Goal: Transaction & Acquisition: Purchase product/service

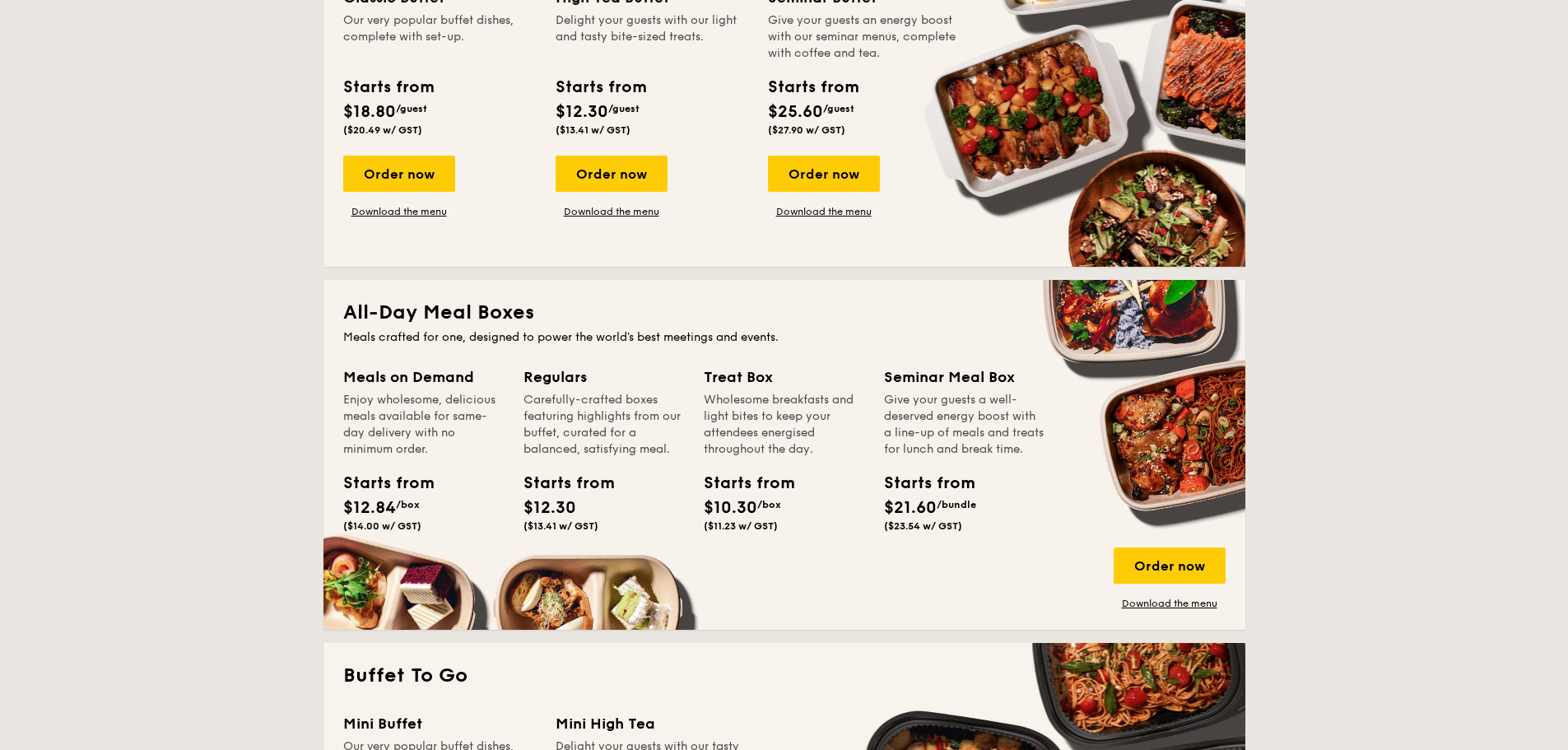
scroll to position [987, 0]
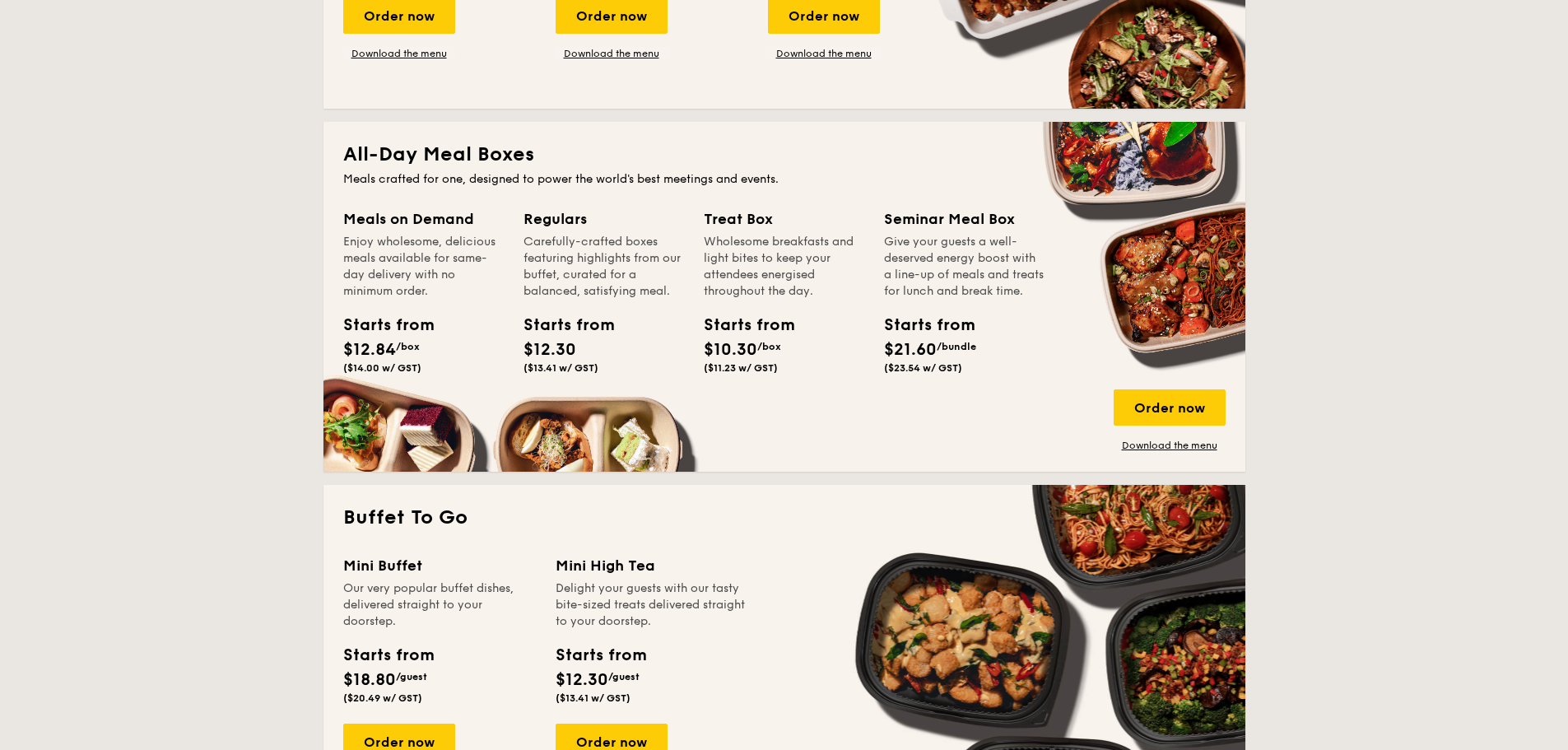
click at [409, 337] on div "Starts from" at bounding box center [380, 325] width 74 height 25
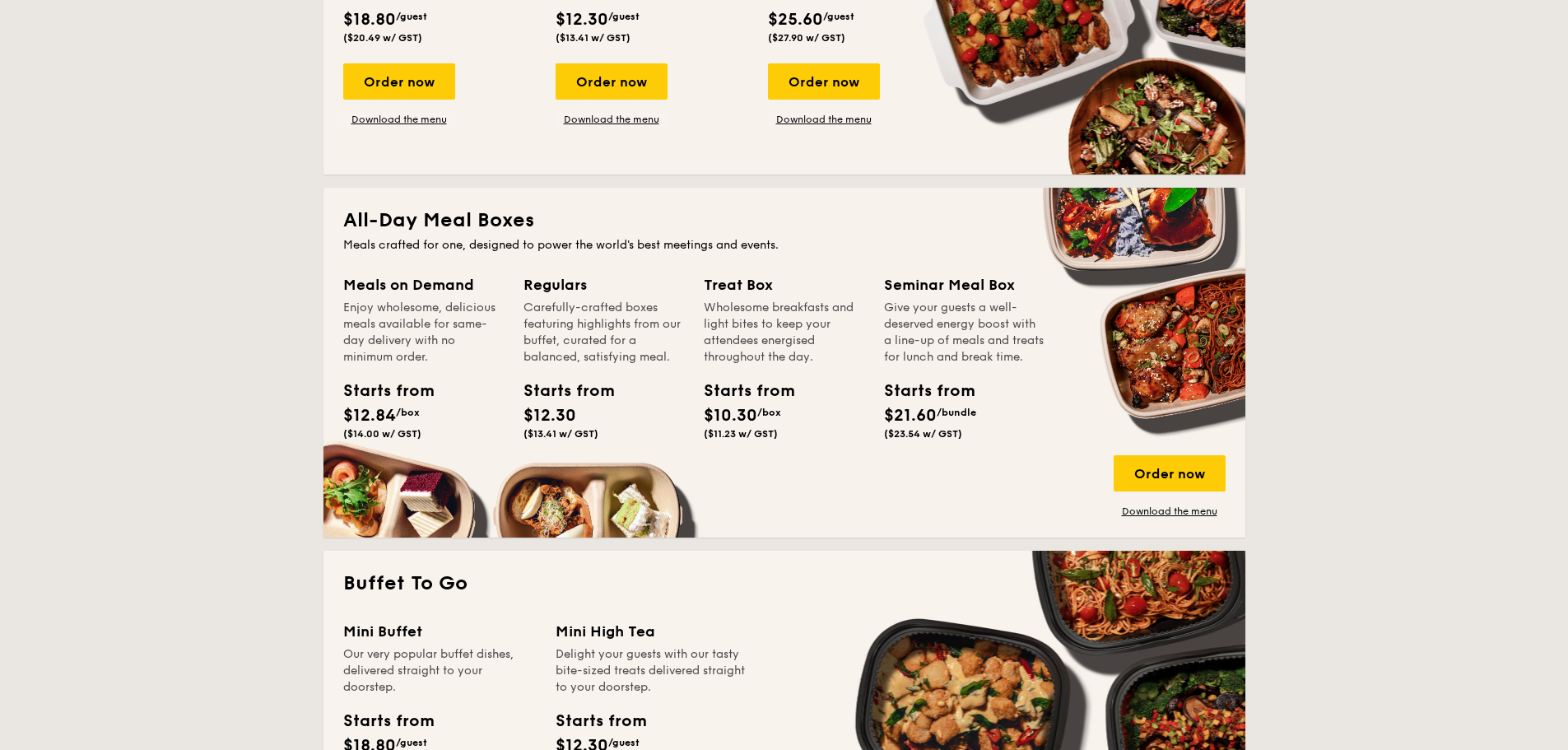
scroll to position [905, 0]
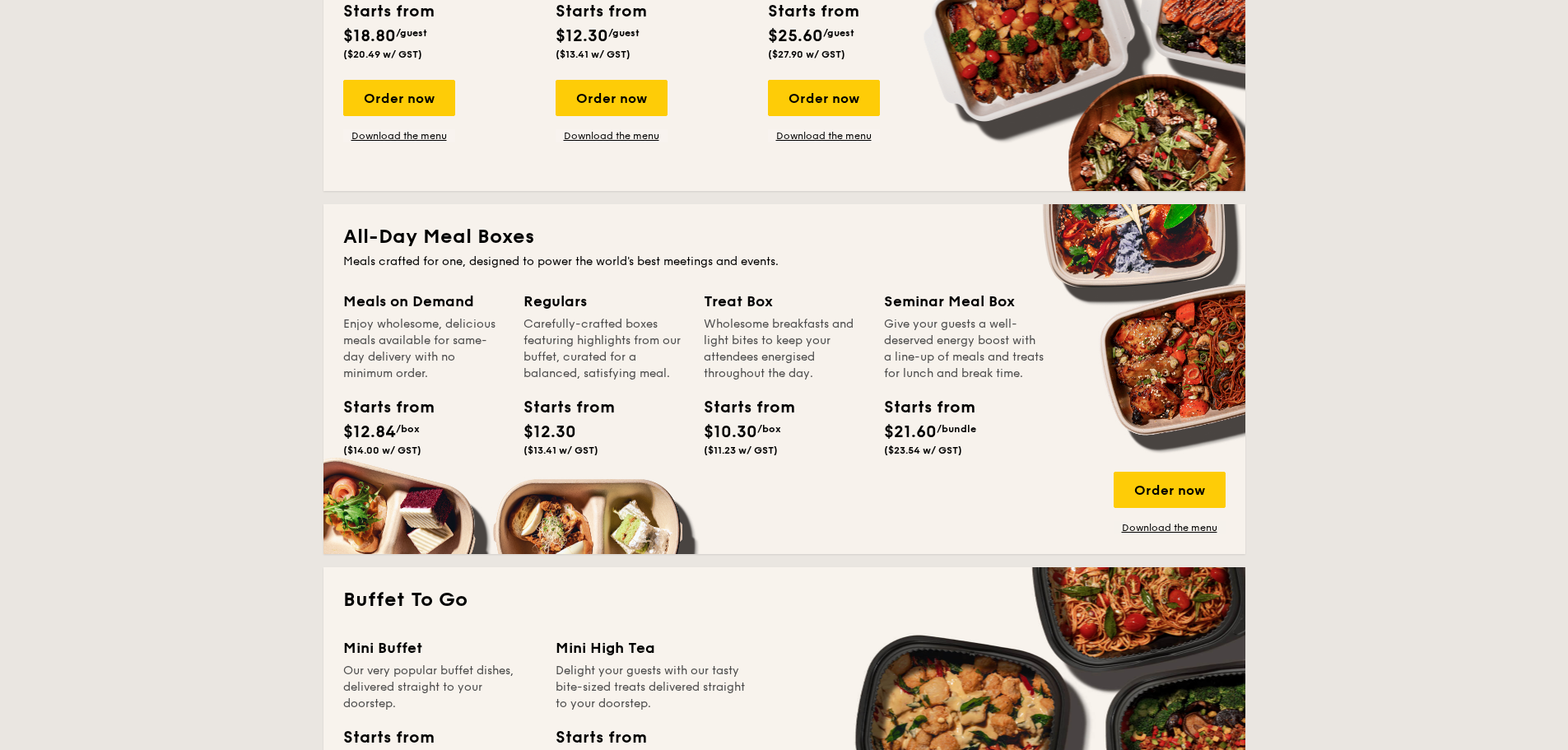
click at [422, 335] on div "Enjoy wholesome, delicious meals available for same-day delivery with no minimu…" at bounding box center [424, 348] width 161 height 66
click at [449, 274] on div "All-Day Meal Boxes Meals crafted for one, designed to power the world's best me…" at bounding box center [785, 379] width 922 height 349
click at [905, 441] on span "$21.60" at bounding box center [909, 432] width 52 height 20
click at [1164, 488] on div "Order now" at bounding box center [1169, 489] width 112 height 37
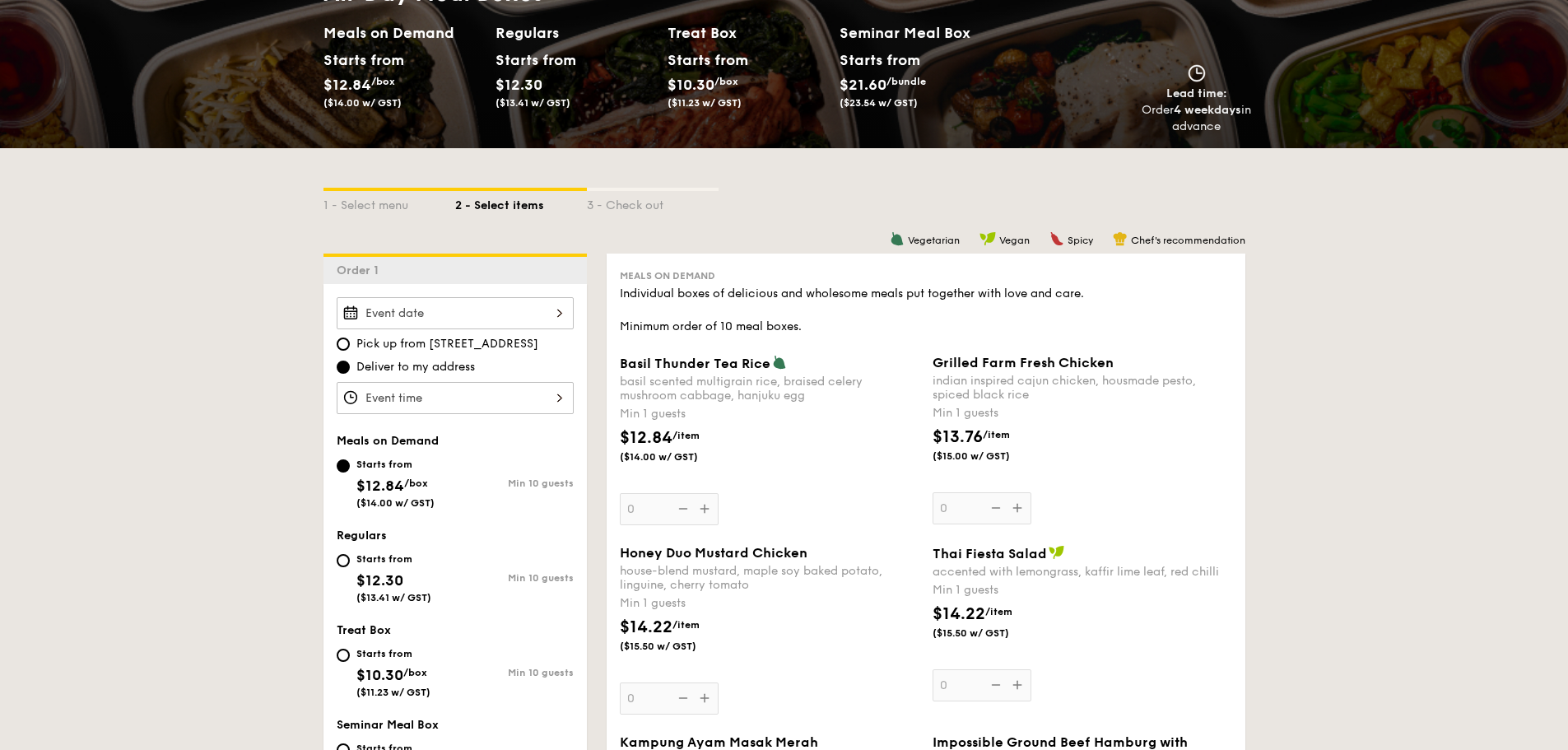
scroll to position [247, 0]
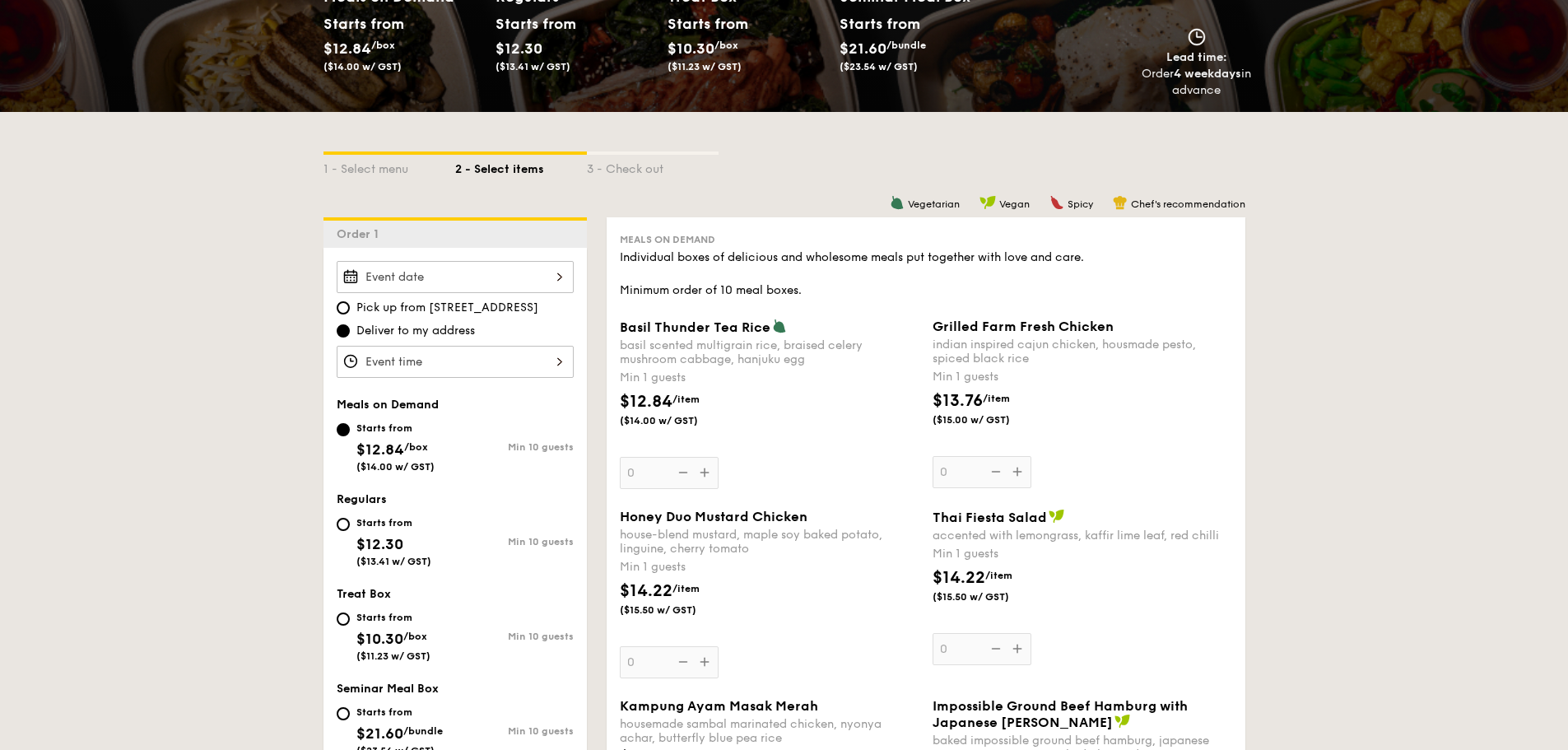
drag, startPoint x: 379, startPoint y: 539, endPoint x: 369, endPoint y: 538, distance: 10.0
click at [369, 538] on span "$12.30" at bounding box center [380, 544] width 47 height 18
click at [350, 531] on input "Starts from $12.30 ($13.41 w/ GST) Min 10 guests" at bounding box center [343, 523] width 13 height 13
radio input "true"
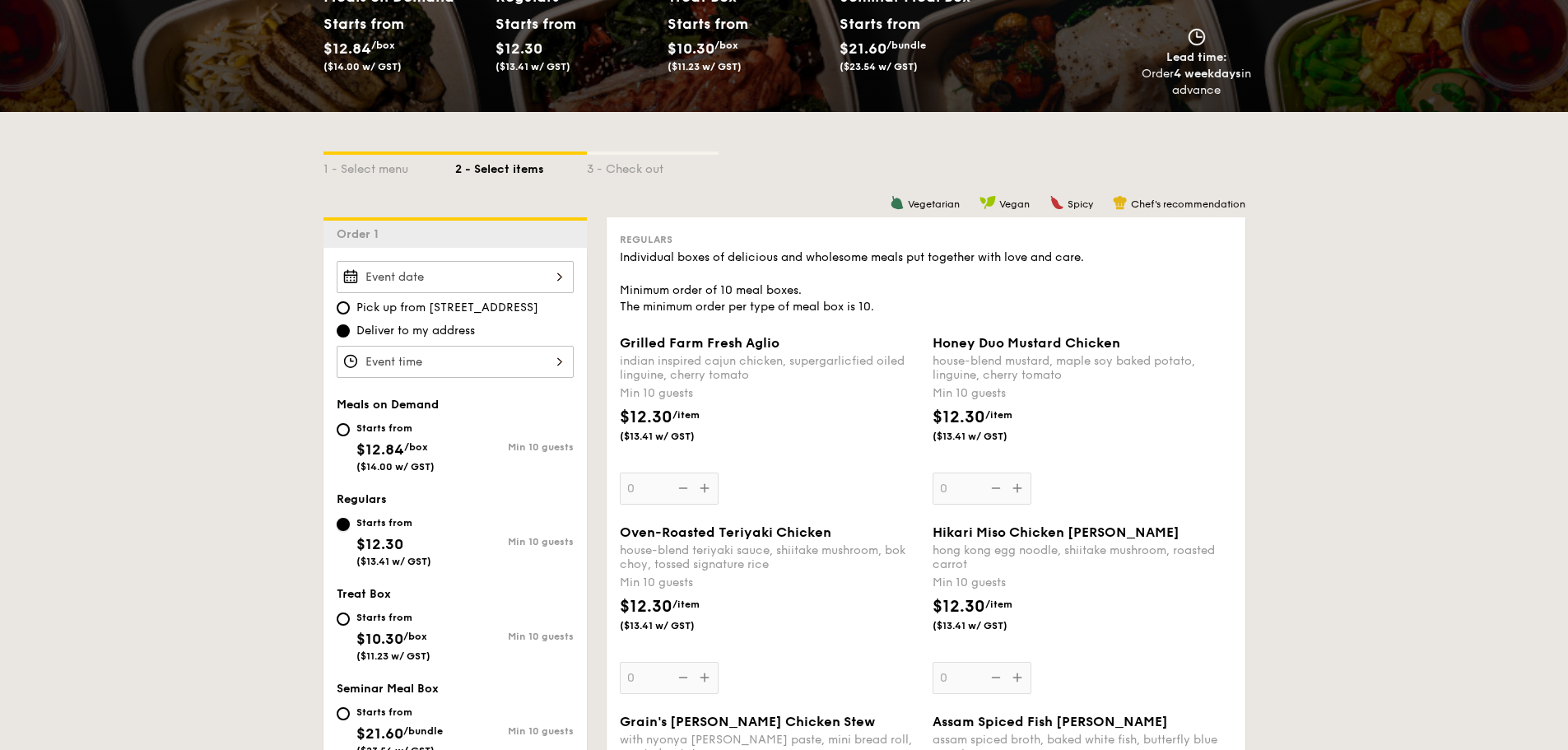
scroll to position [329, 0]
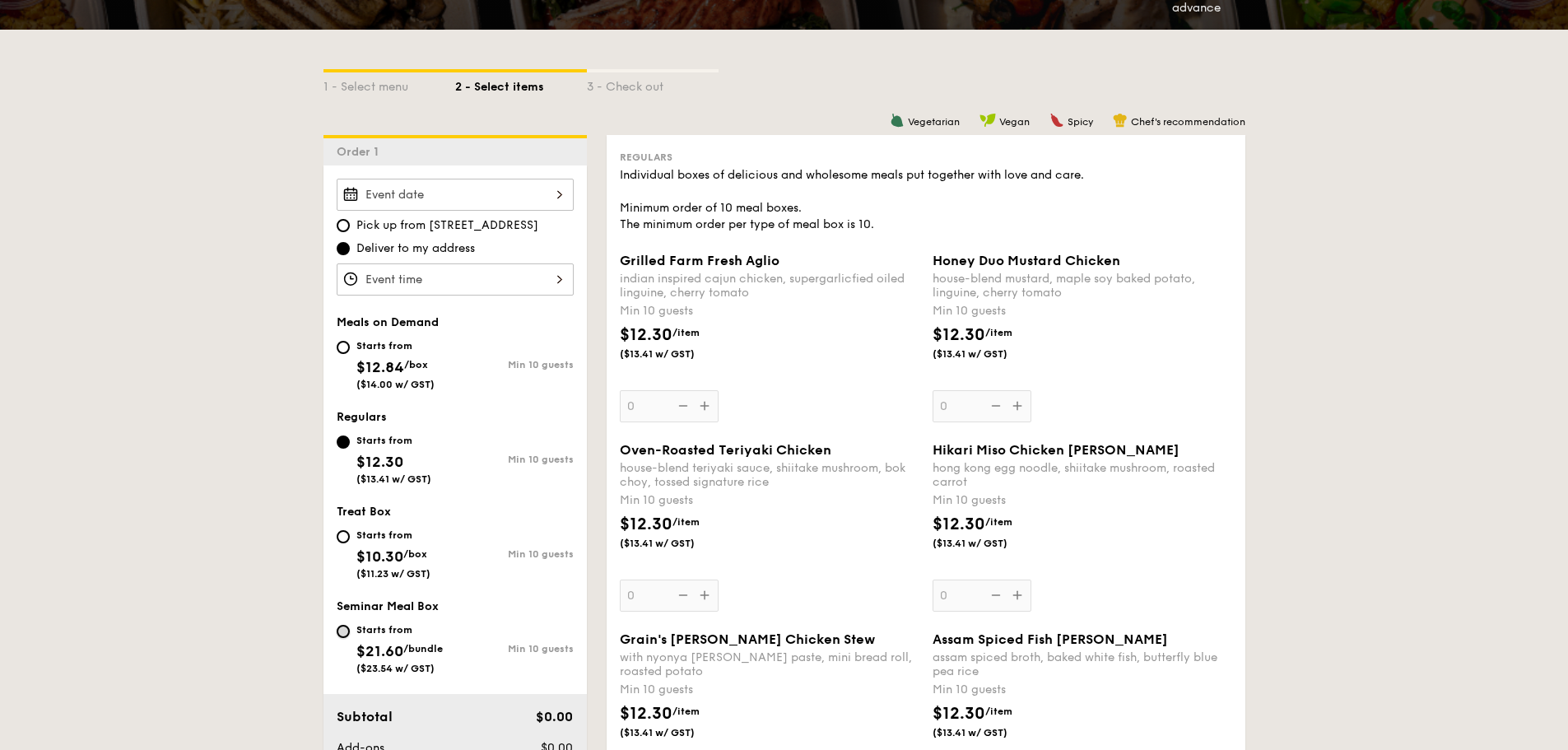
click at [343, 631] on input "Starts from $21.60 /bundle ($23.54 w/ GST) Min 10 guests" at bounding box center [343, 631] width 13 height 13
radio input "true"
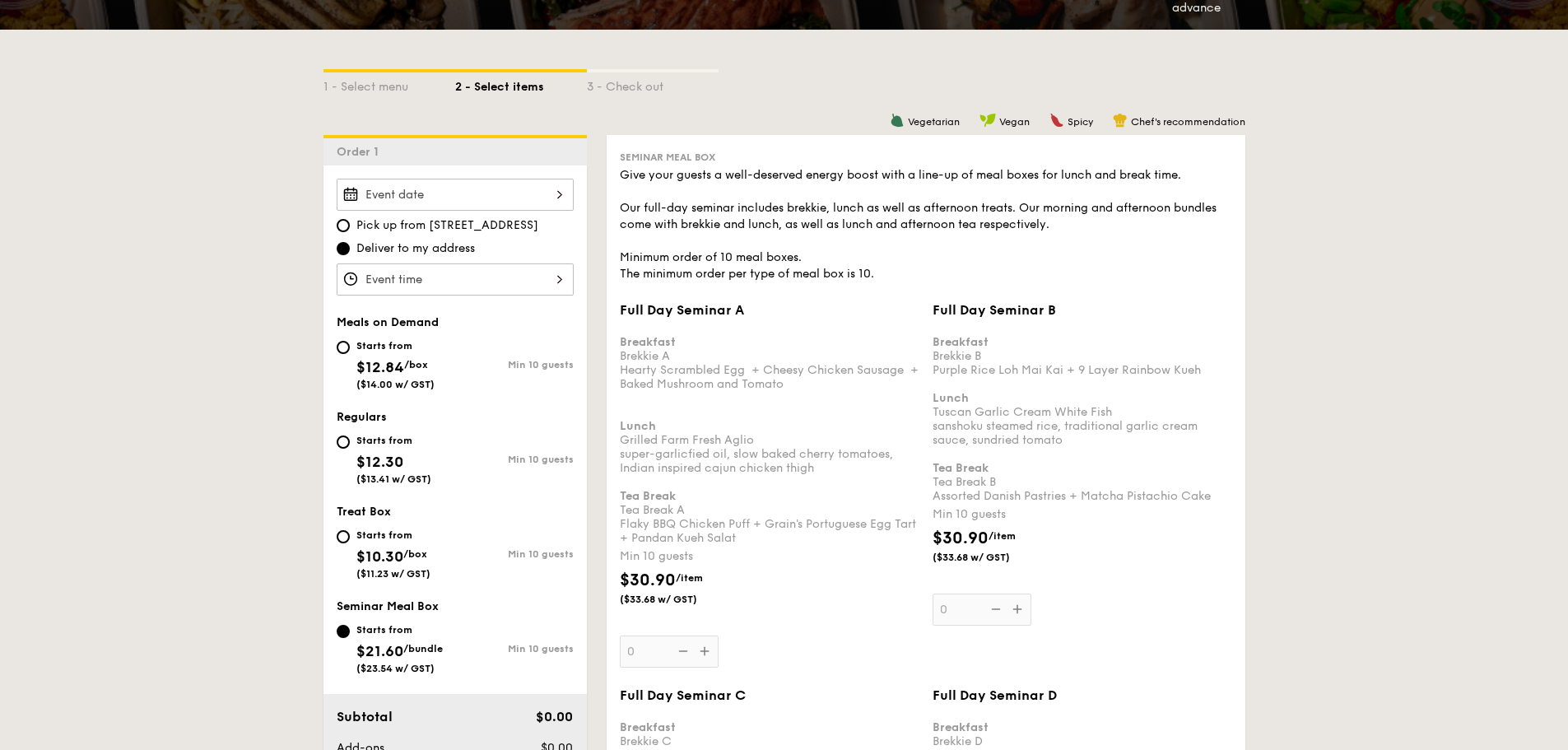
click at [400, 357] on div "Starts from $12.84 /box ($14.00 w/ GST)" at bounding box center [395, 362] width 78 height 54
click at [350, 353] on input "Starts from $12.84 /box ($14.00 w/ GST) Min 10 guests" at bounding box center [343, 346] width 13 height 13
radio input "true"
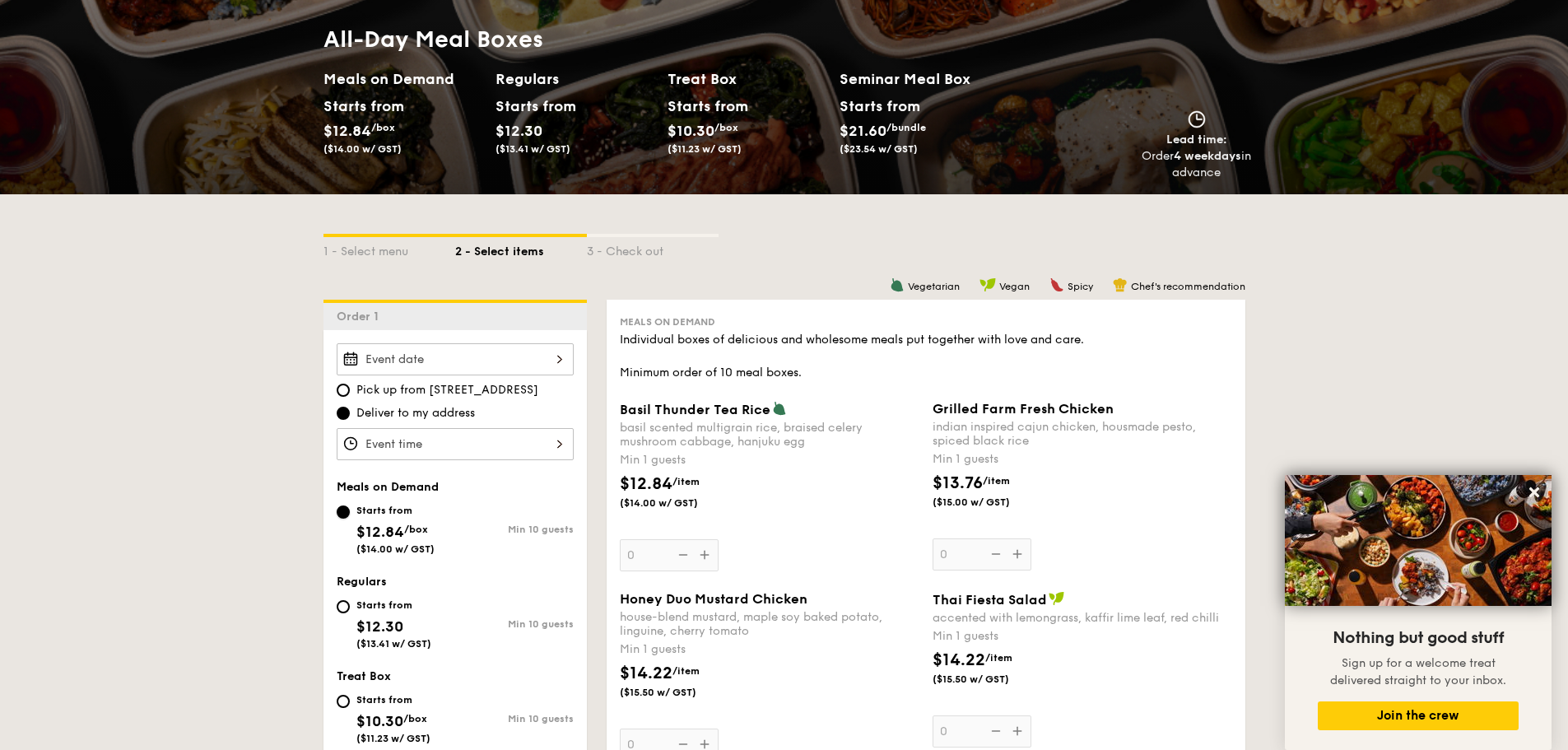
scroll to position [0, 0]
